Goal: Task Accomplishment & Management: Use online tool/utility

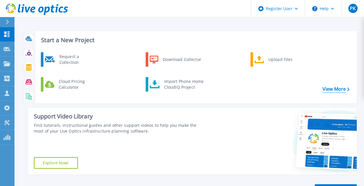
click at [335, 86] on link "View More" at bounding box center [335, 88] width 27 height 5
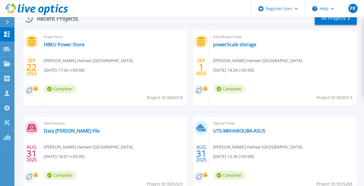
scroll to position [148, 0]
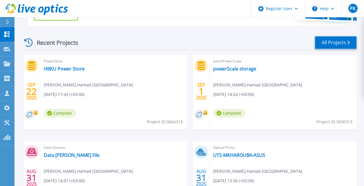
click at [331, 44] on link "All Projects" at bounding box center [335, 42] width 42 height 13
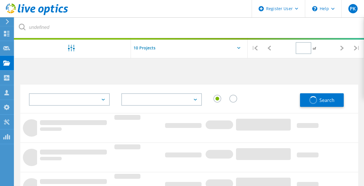
type input "1"
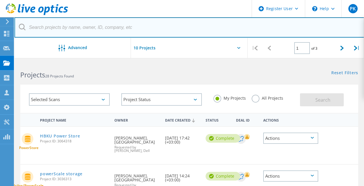
click at [77, 25] on input "text" at bounding box center [188, 27] width 349 height 20
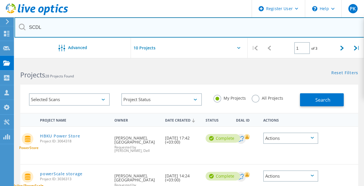
type input "SCDL"
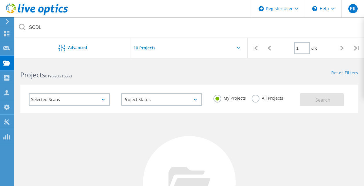
click at [255, 96] on label "All Projects" at bounding box center [267, 97] width 32 height 5
click at [0, 0] on input "All Projects" at bounding box center [0, 0] width 0 height 0
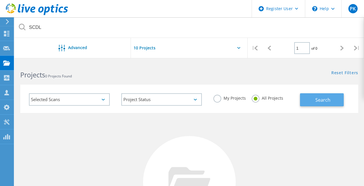
click at [323, 97] on button "Search" at bounding box center [322, 99] width 44 height 13
